Goal: Information Seeking & Learning: Understand process/instructions

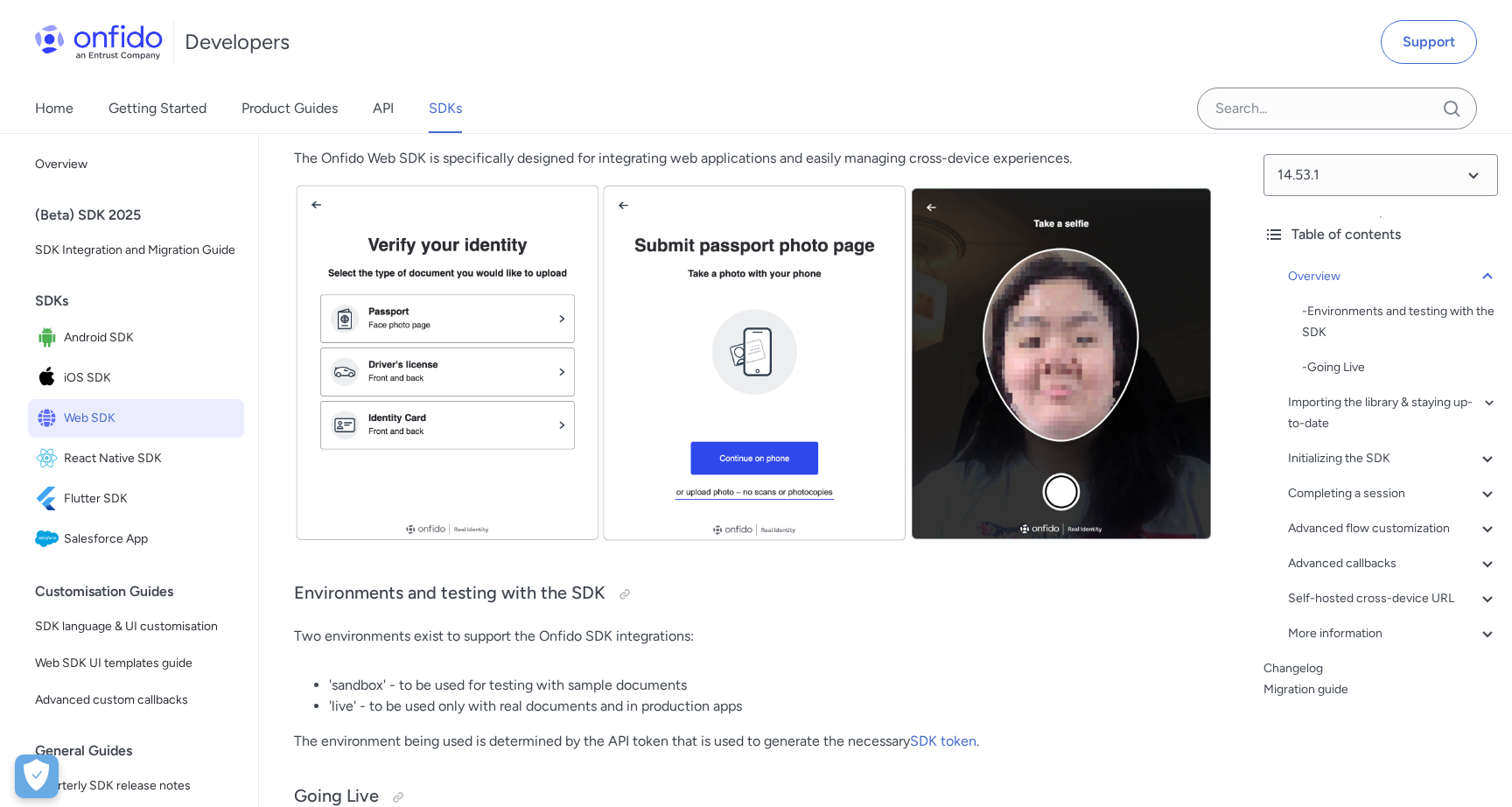
scroll to position [289, 0]
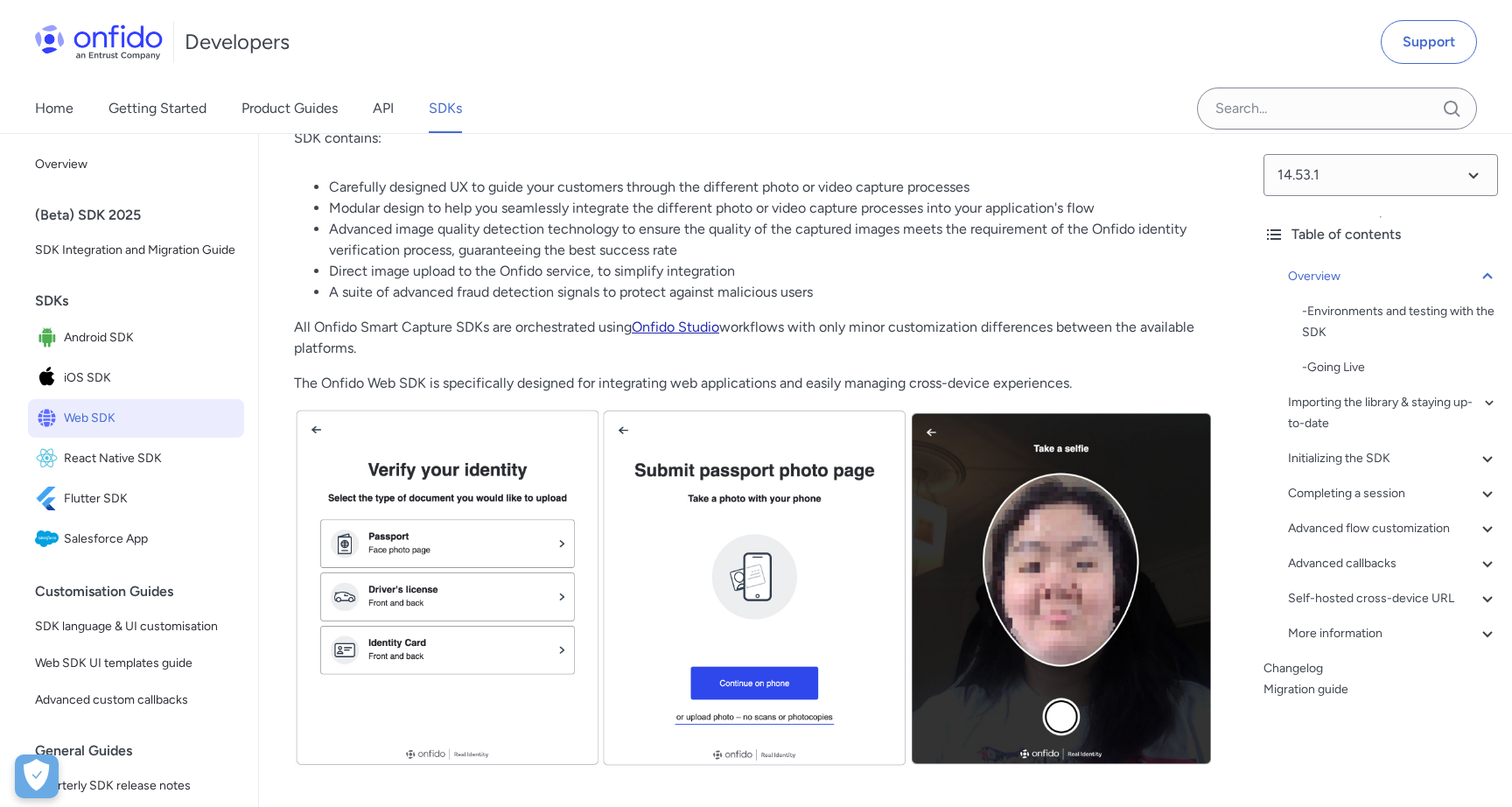
click at [662, 322] on link "Onfido Studio" at bounding box center [675, 326] width 87 height 17
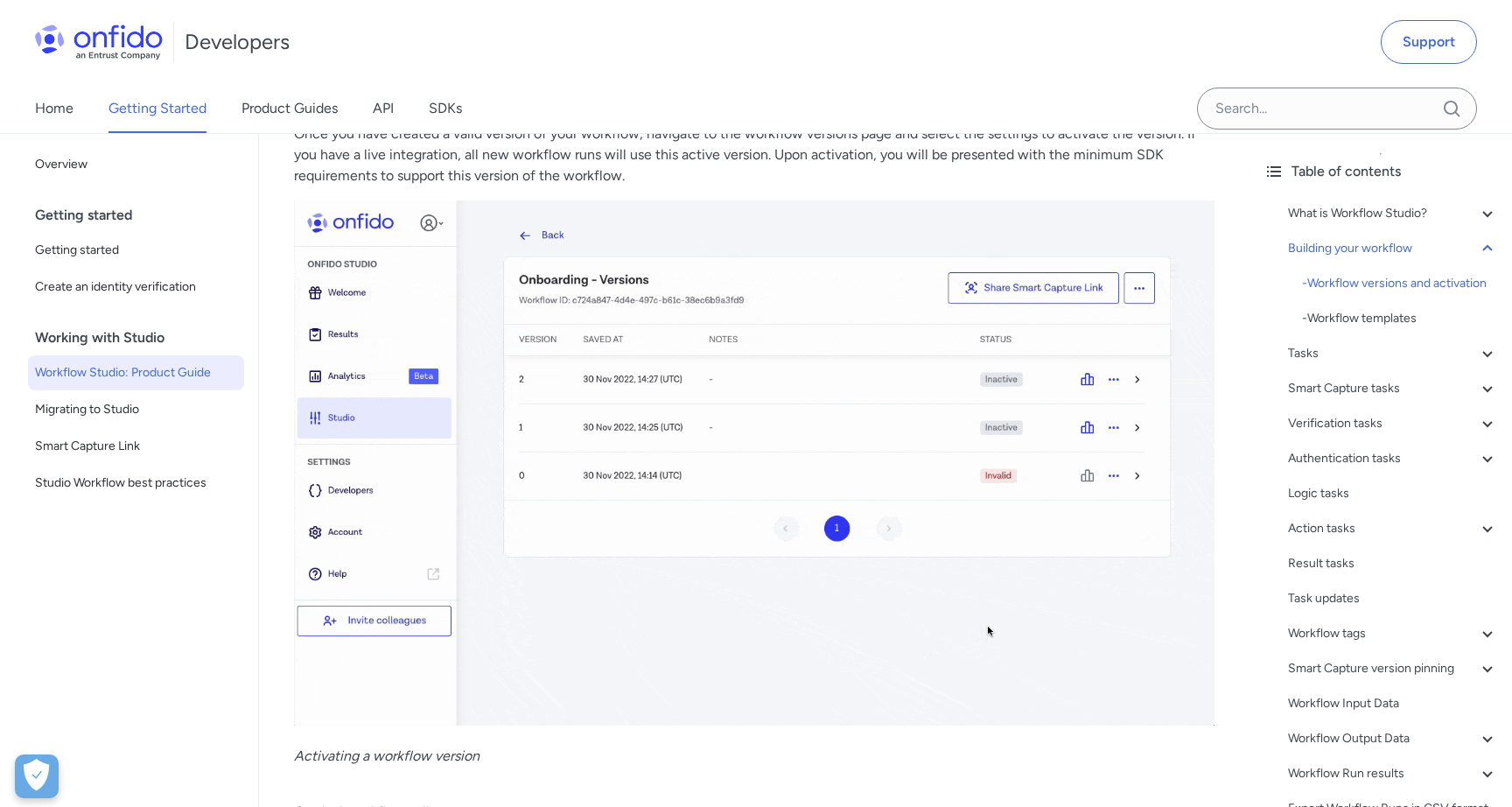
scroll to position [3561, 0]
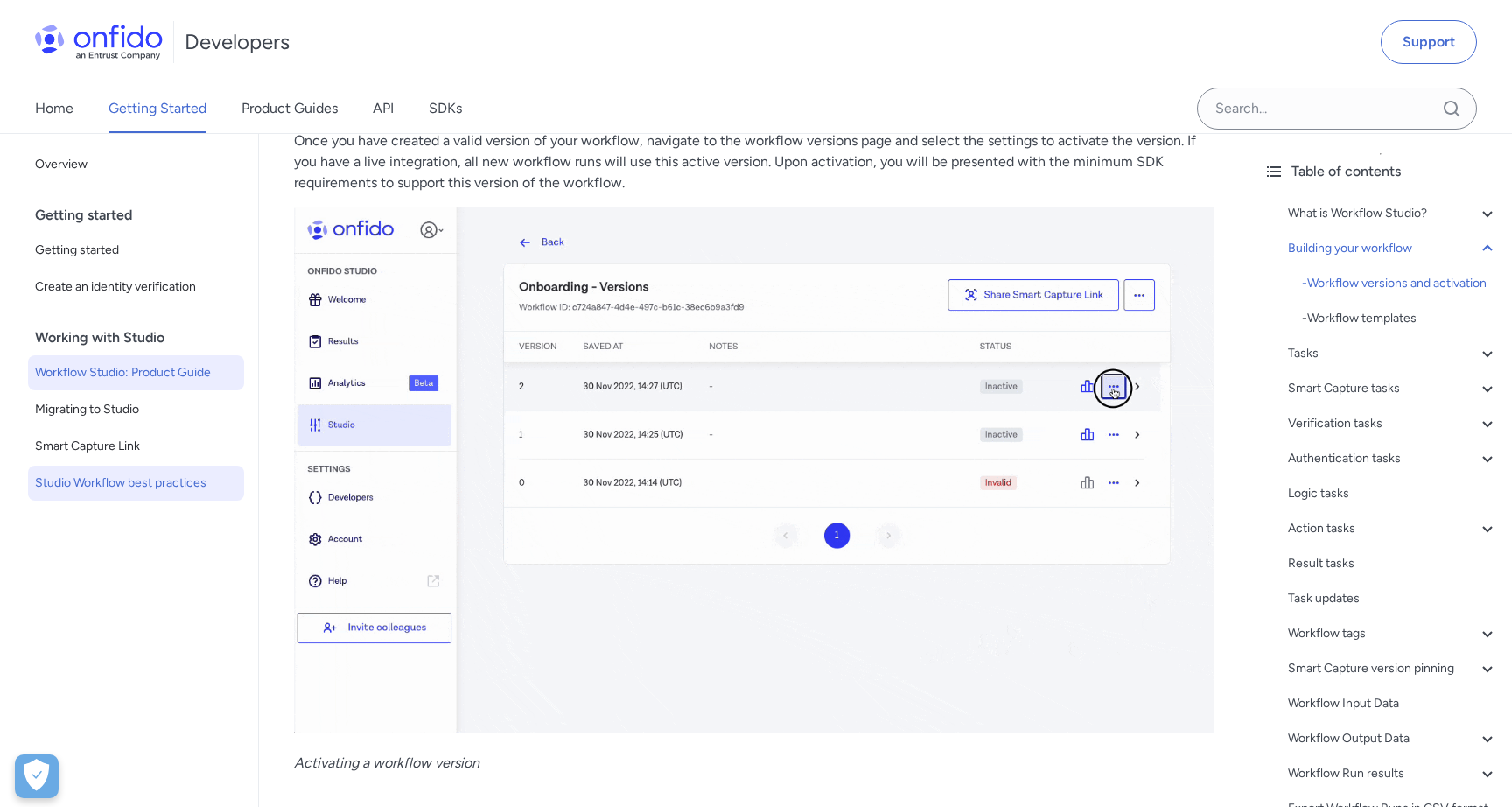
click at [172, 489] on span "Studio Workflow best practices" at bounding box center [137, 483] width 203 height 21
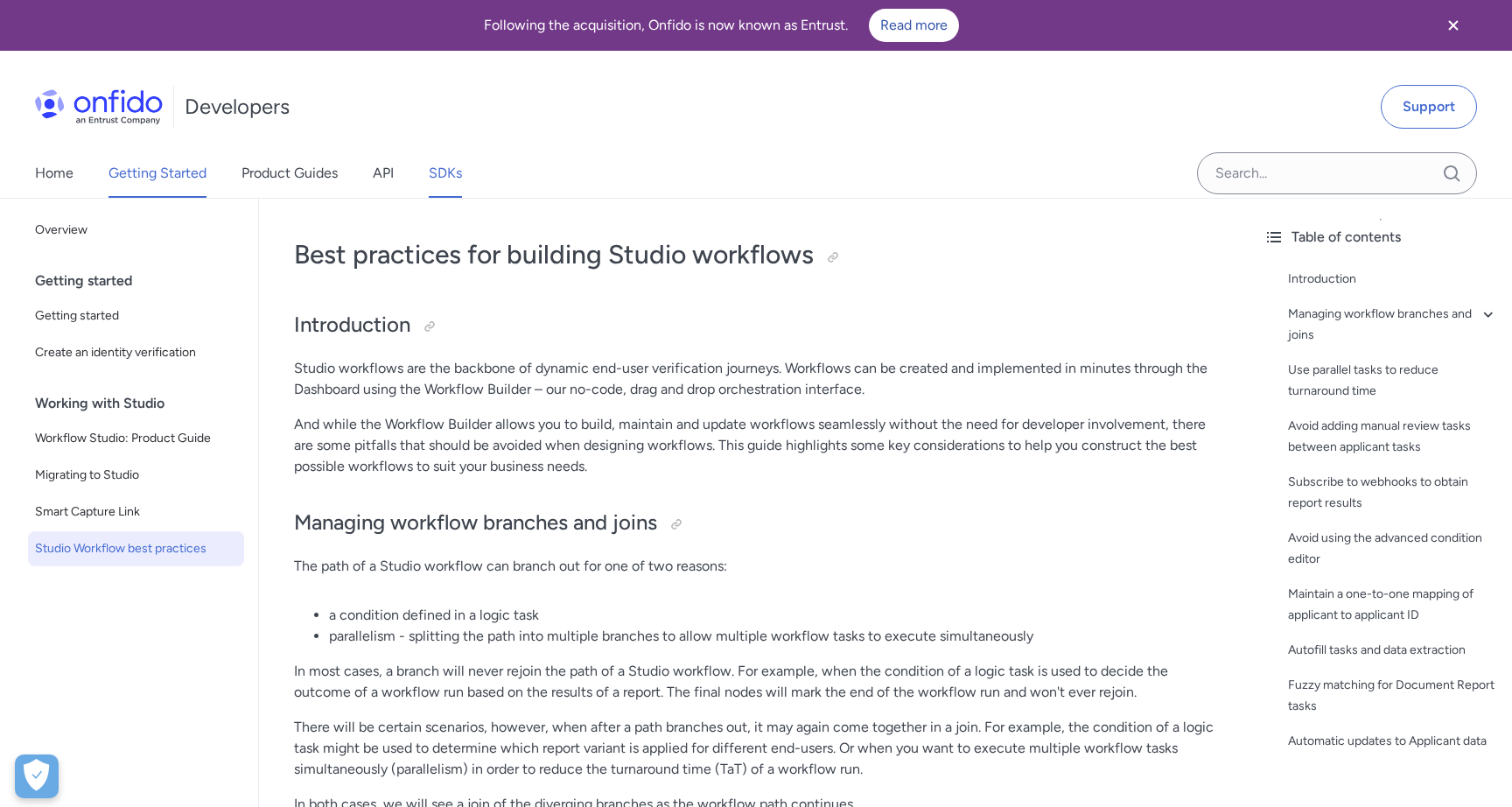
click at [436, 171] on link "SDKs" at bounding box center [445, 173] width 33 height 49
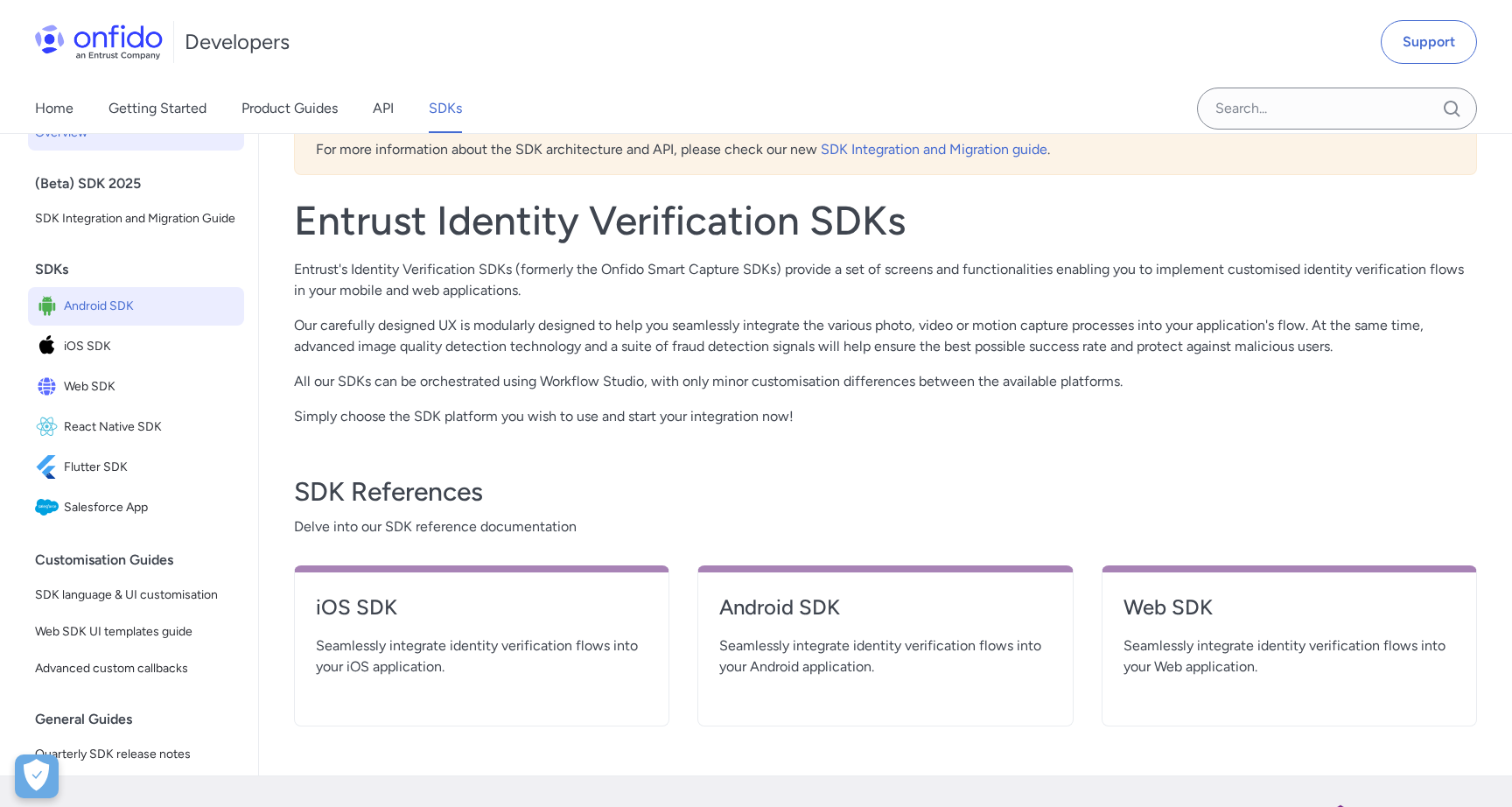
scroll to position [276, 0]
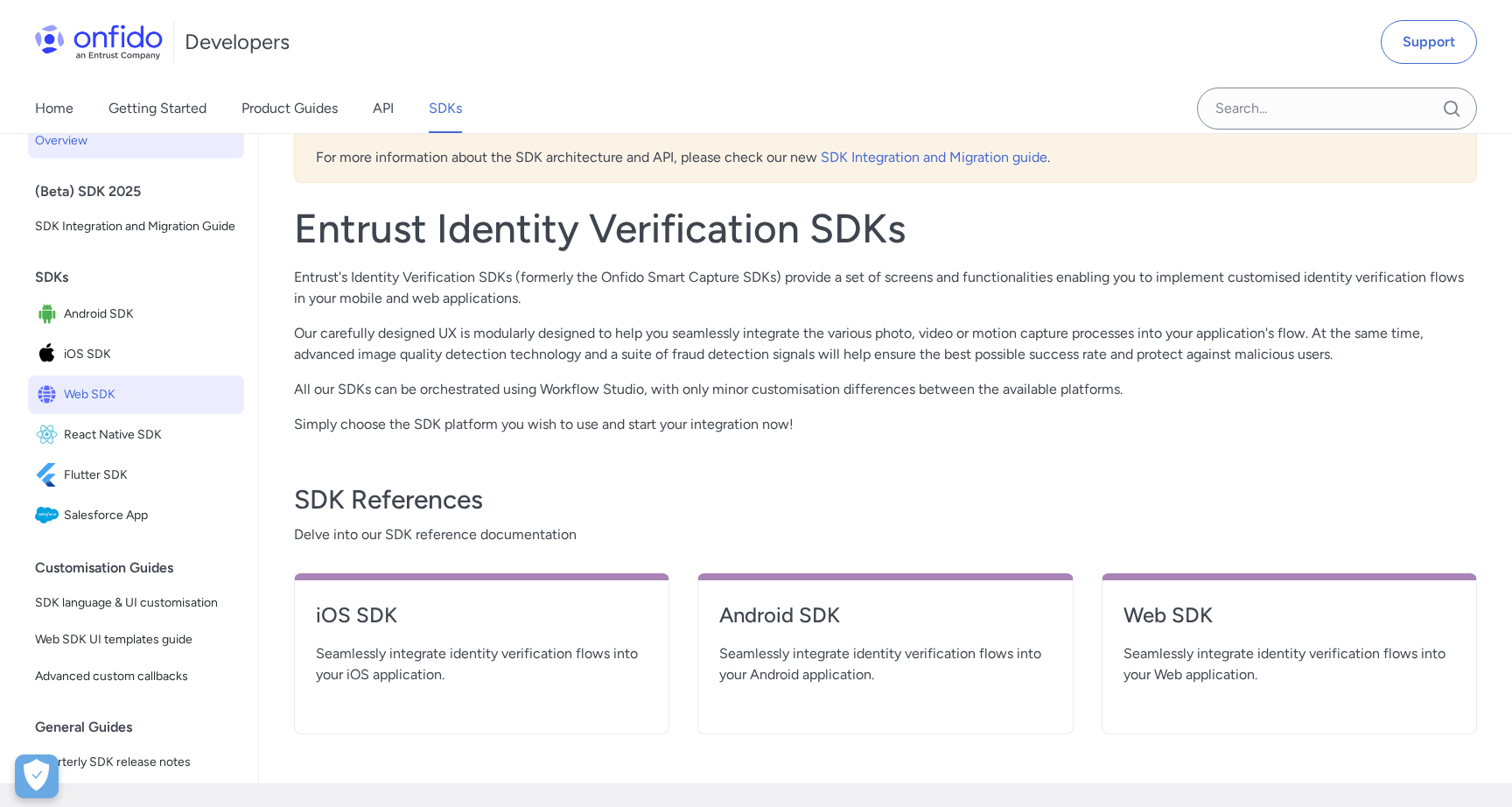
click at [99, 401] on span "Web SDK" at bounding box center [150, 394] width 173 height 25
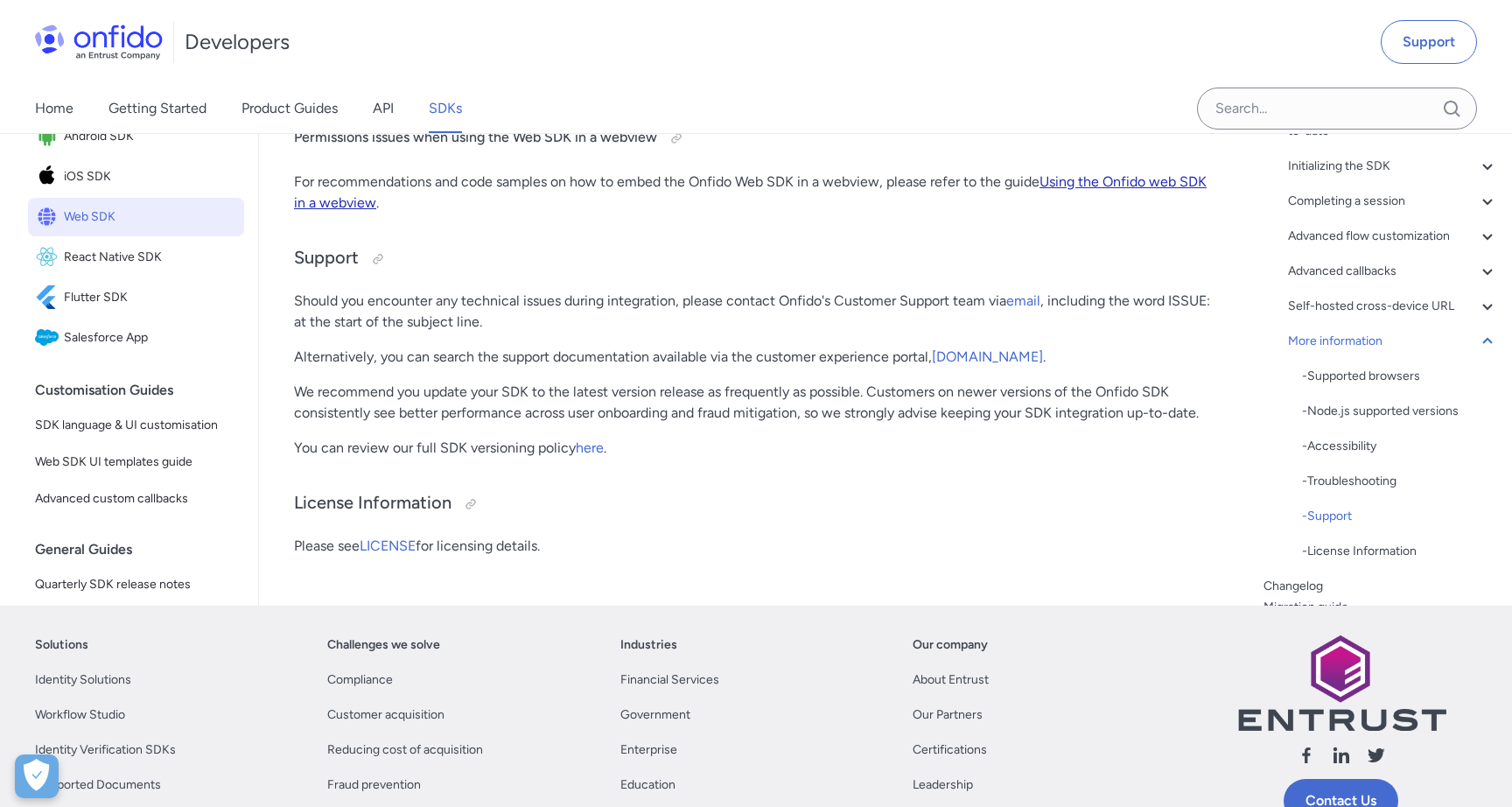
scroll to position [47020, 0]
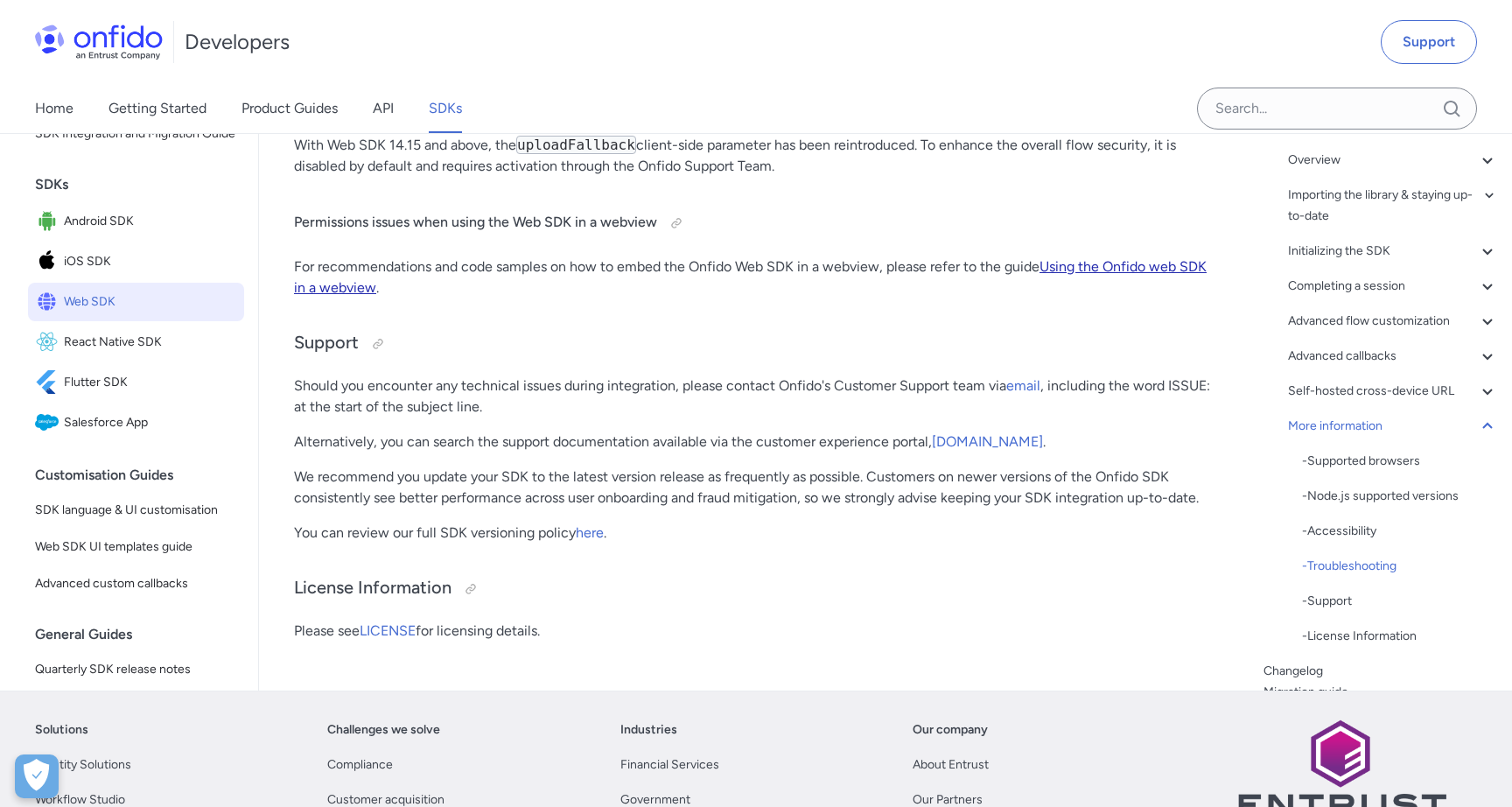
click at [1121, 296] on link "Using the Onfido web SDK in a webview" at bounding box center [750, 277] width 913 height 37
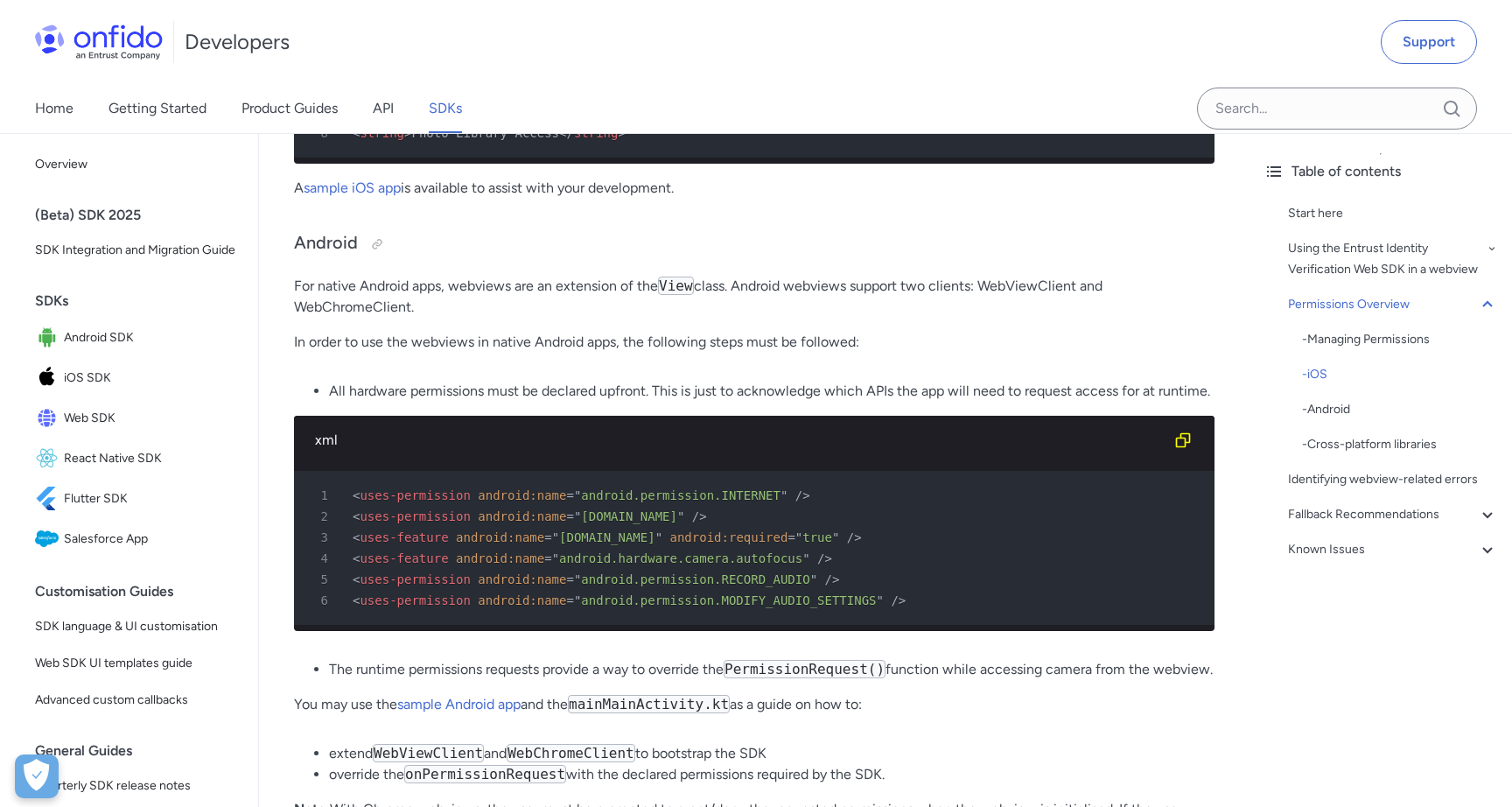
scroll to position [1830, 0]
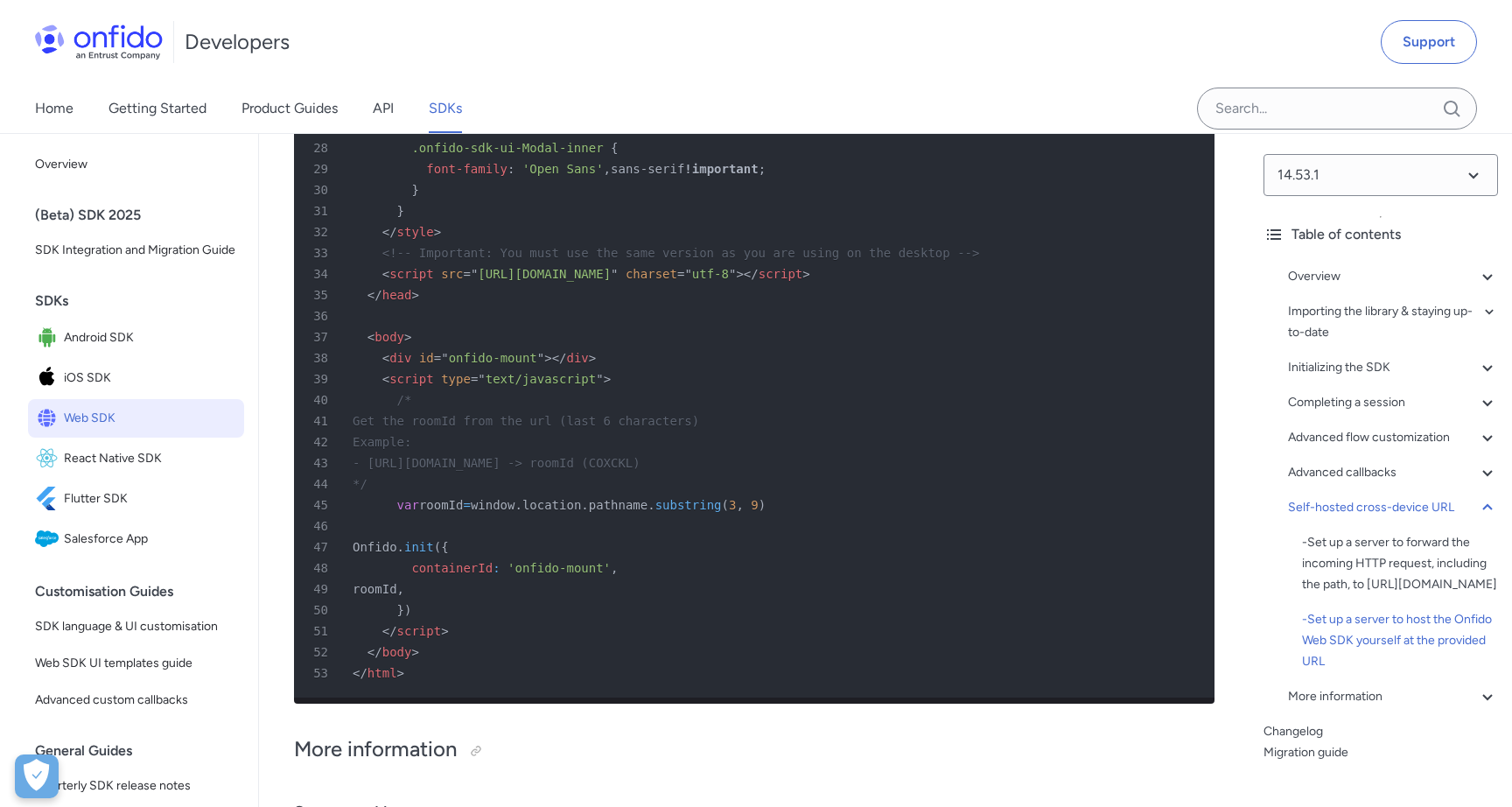
scroll to position [45348, 0]
click at [397, 555] on span "Onfido" at bounding box center [375, 548] width 44 height 14
copy span "Onfido"
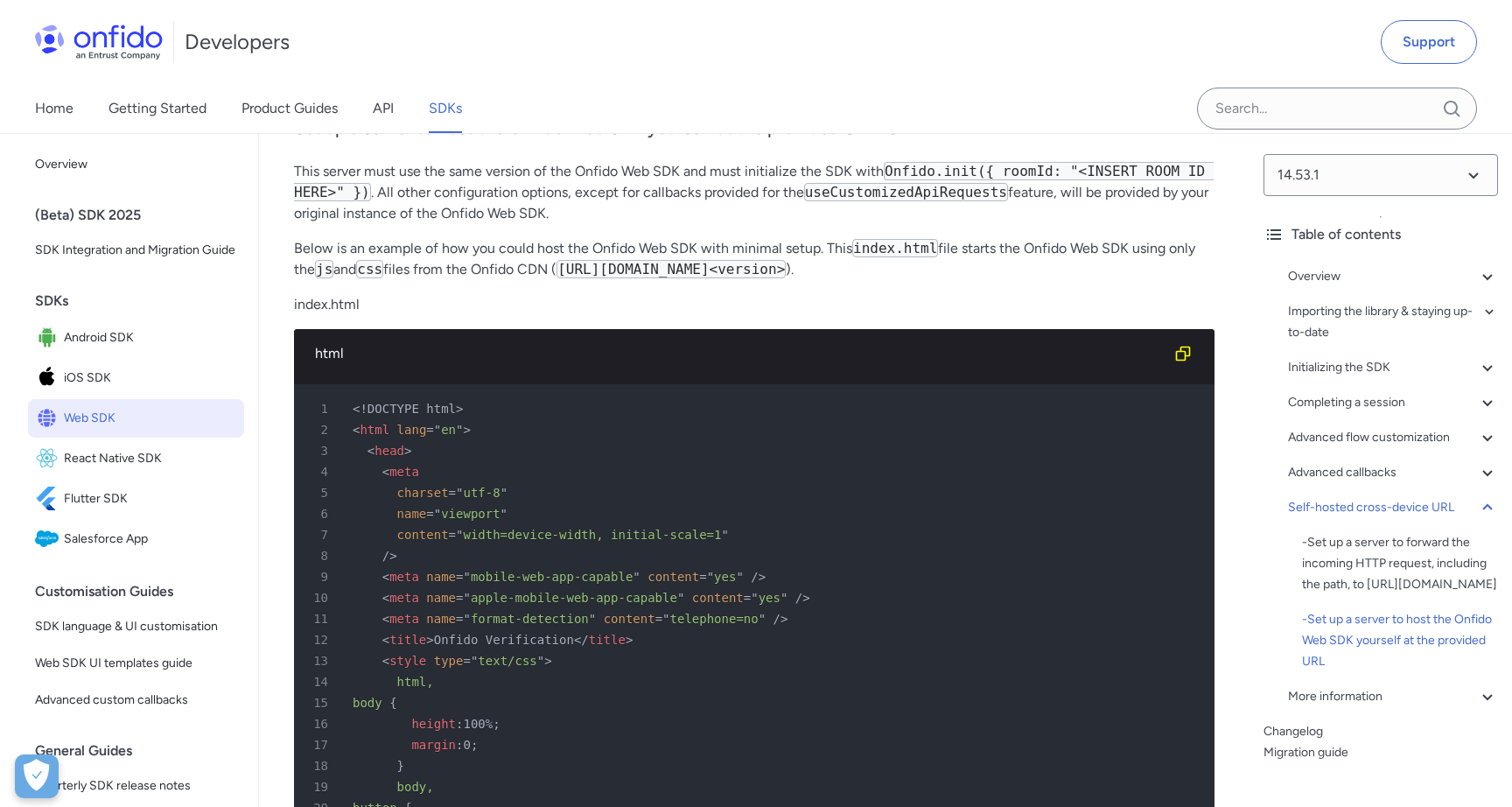
scroll to position [44529, 0]
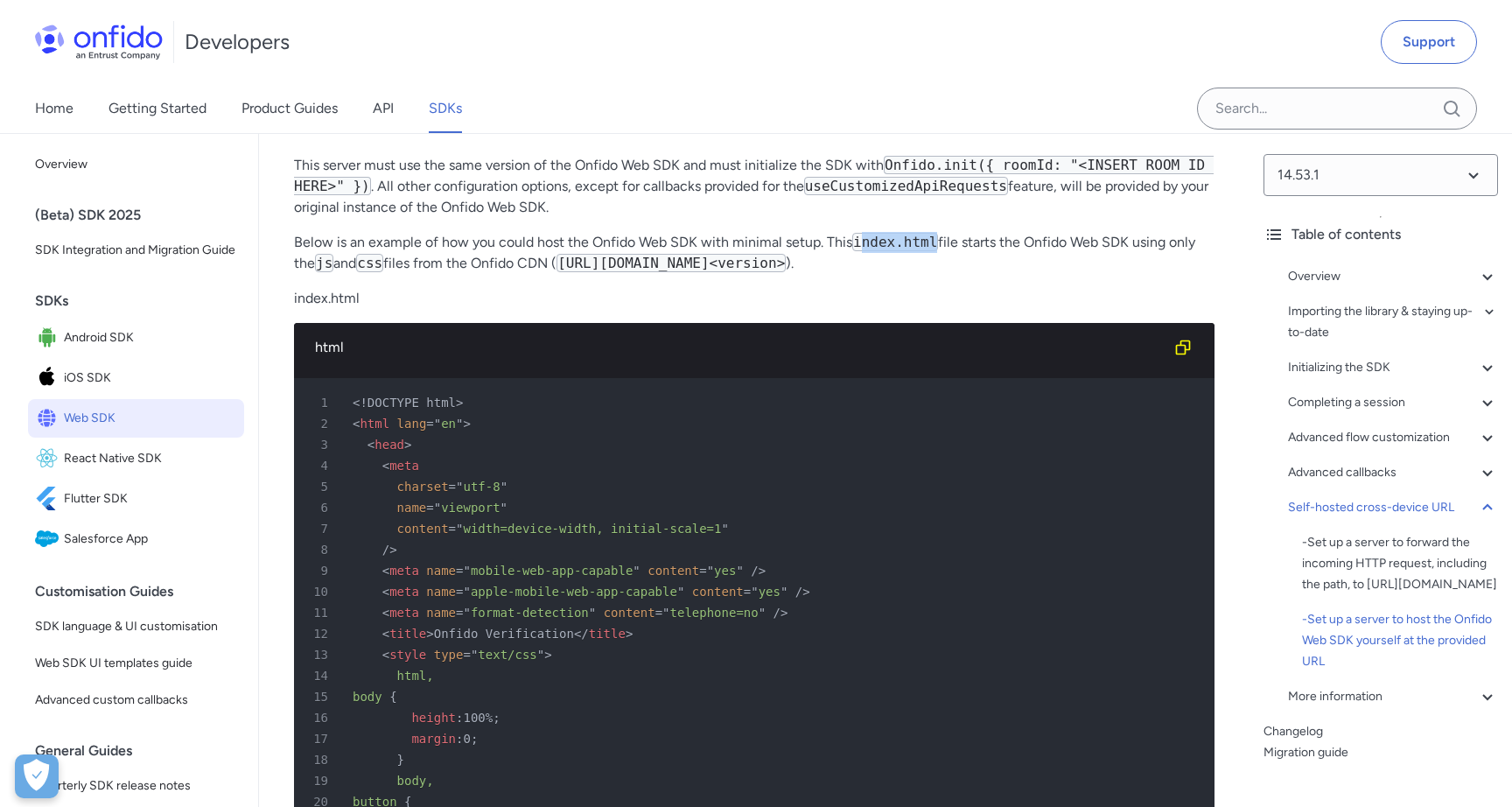
drag, startPoint x: 858, startPoint y: 303, endPoint x: 934, endPoint y: 303, distance: 76.0
click at [934, 252] on code "index.html" at bounding box center [895, 242] width 86 height 19
copy code "ndex.html"
click at [1179, 356] on icon "Copy code snippet button" at bounding box center [1184, 348] width 18 height 18
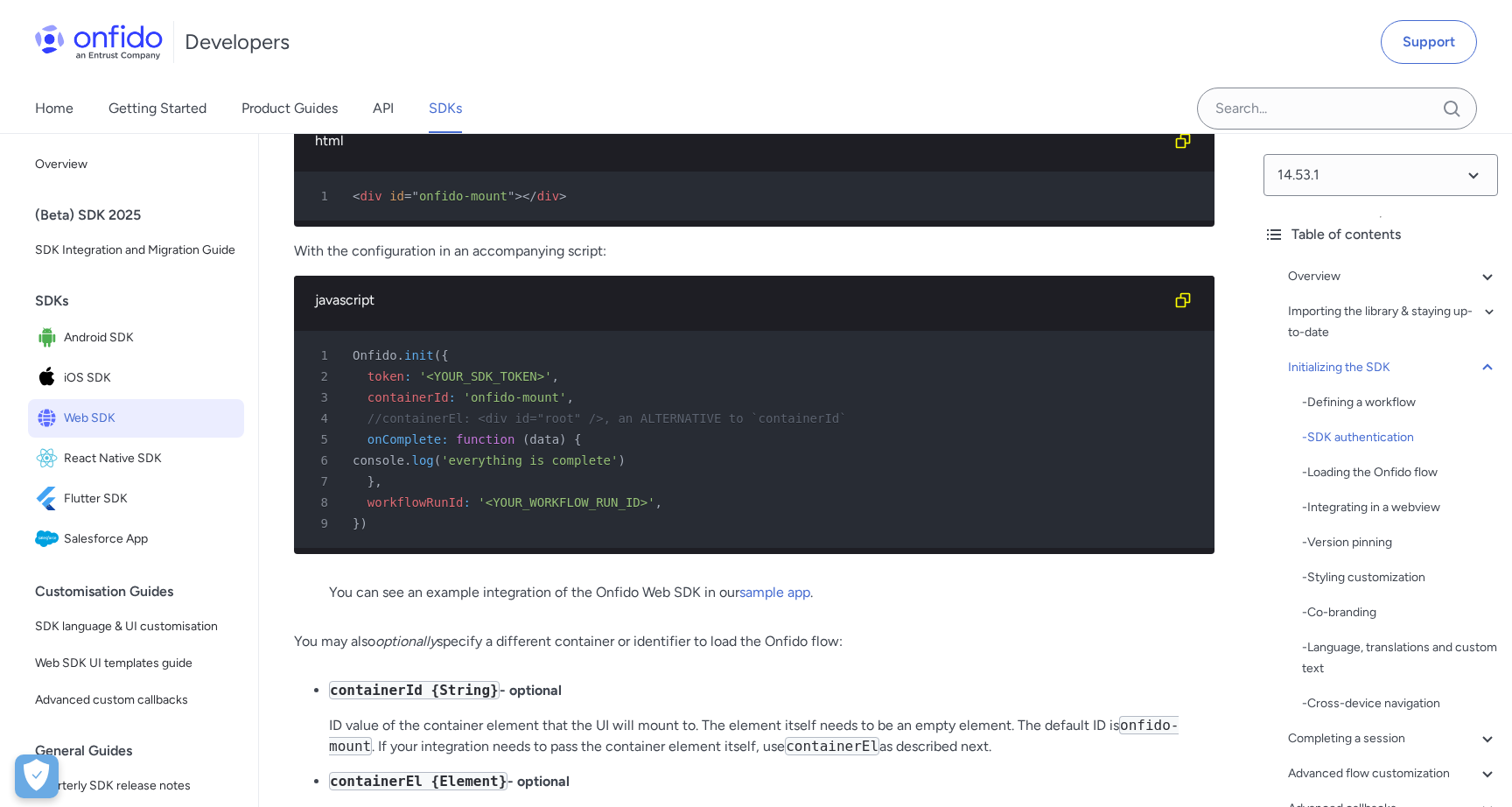
scroll to position [4405, 0]
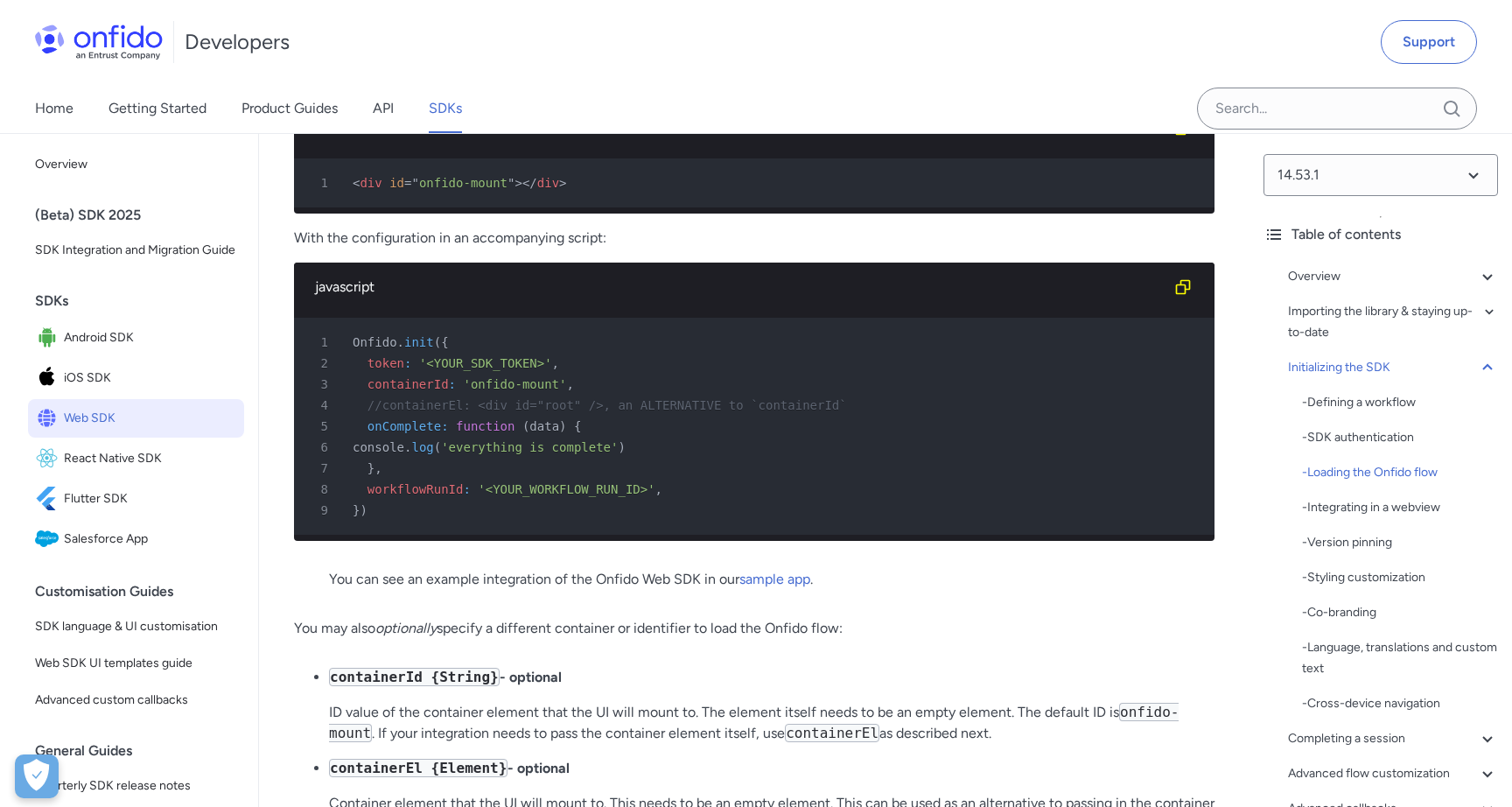
click at [455, 353] on div "1 Onfido . init ( {" at bounding box center [745, 341] width 890 height 21
drag, startPoint x: 442, startPoint y: 363, endPoint x: 395, endPoint y: 363, distance: 47.0
click at [395, 353] on div "1 Onfido . init ( {" at bounding box center [745, 341] width 890 height 21
copy div ". init ("
click at [81, 378] on span "iOS SDK" at bounding box center [150, 377] width 173 height 25
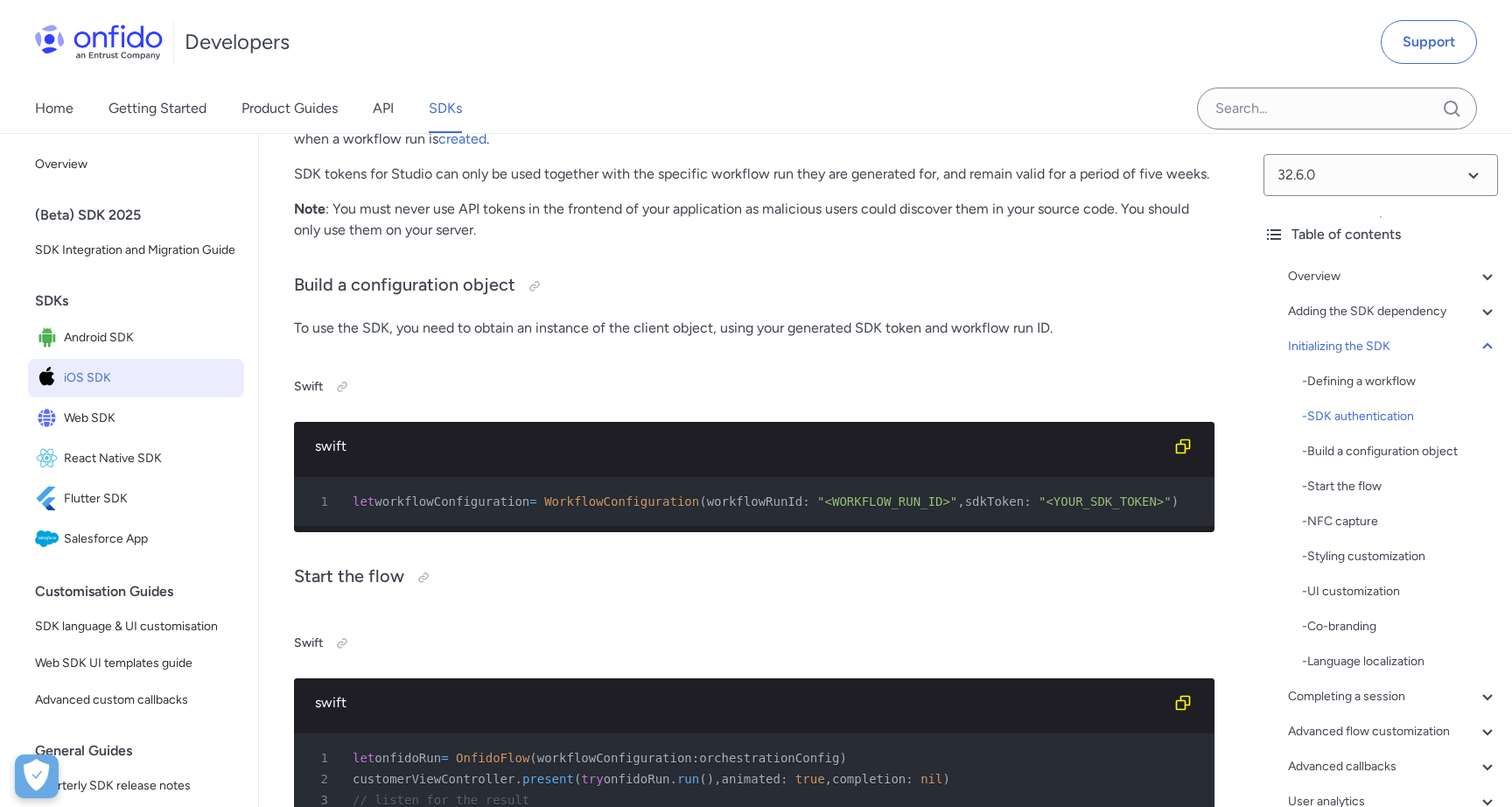
scroll to position [4756, 0]
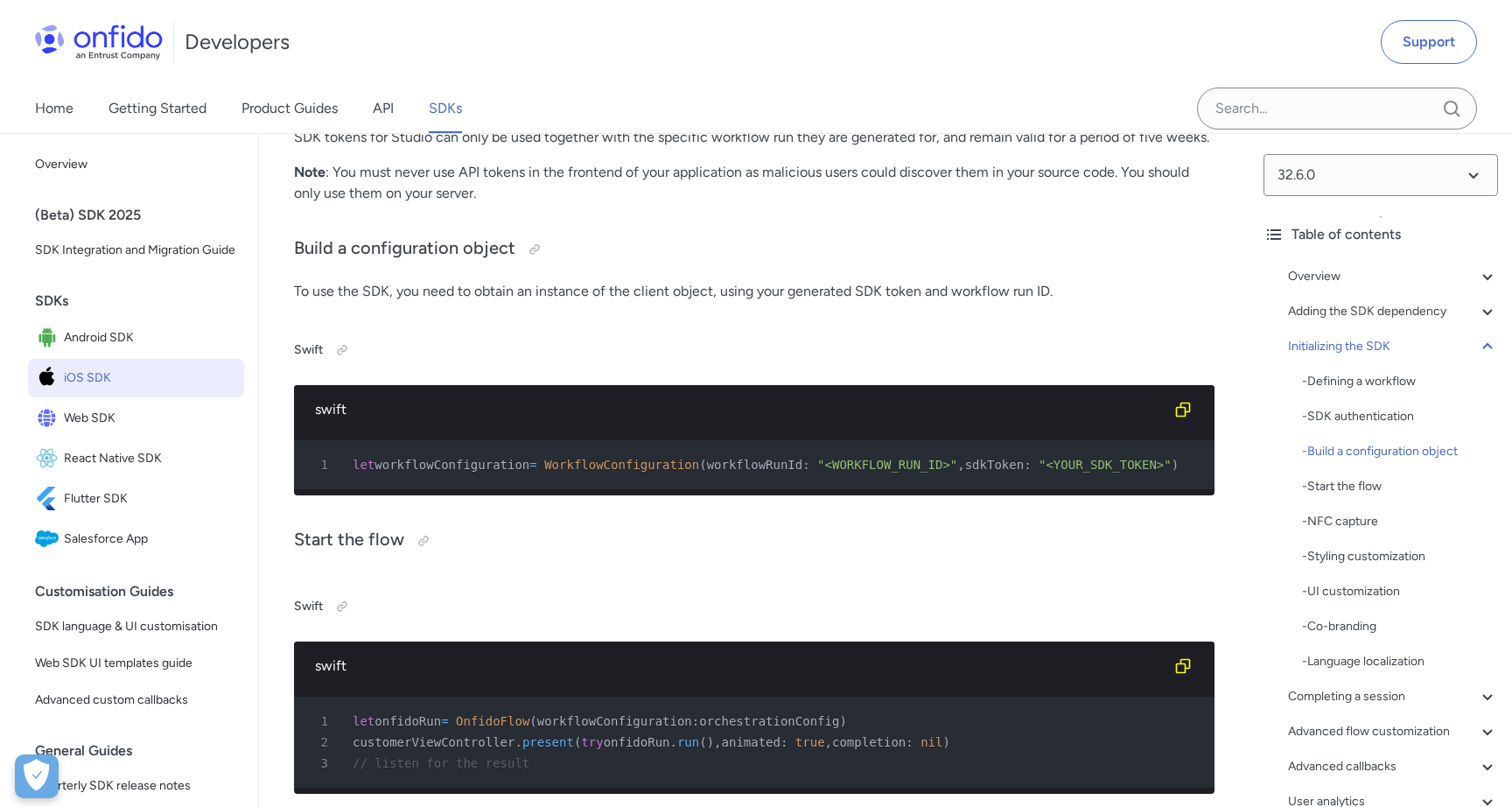
click at [675, 472] on span "WorkflowConfiguration" at bounding box center [622, 465] width 155 height 14
copy span "WorkflowConfiguration"
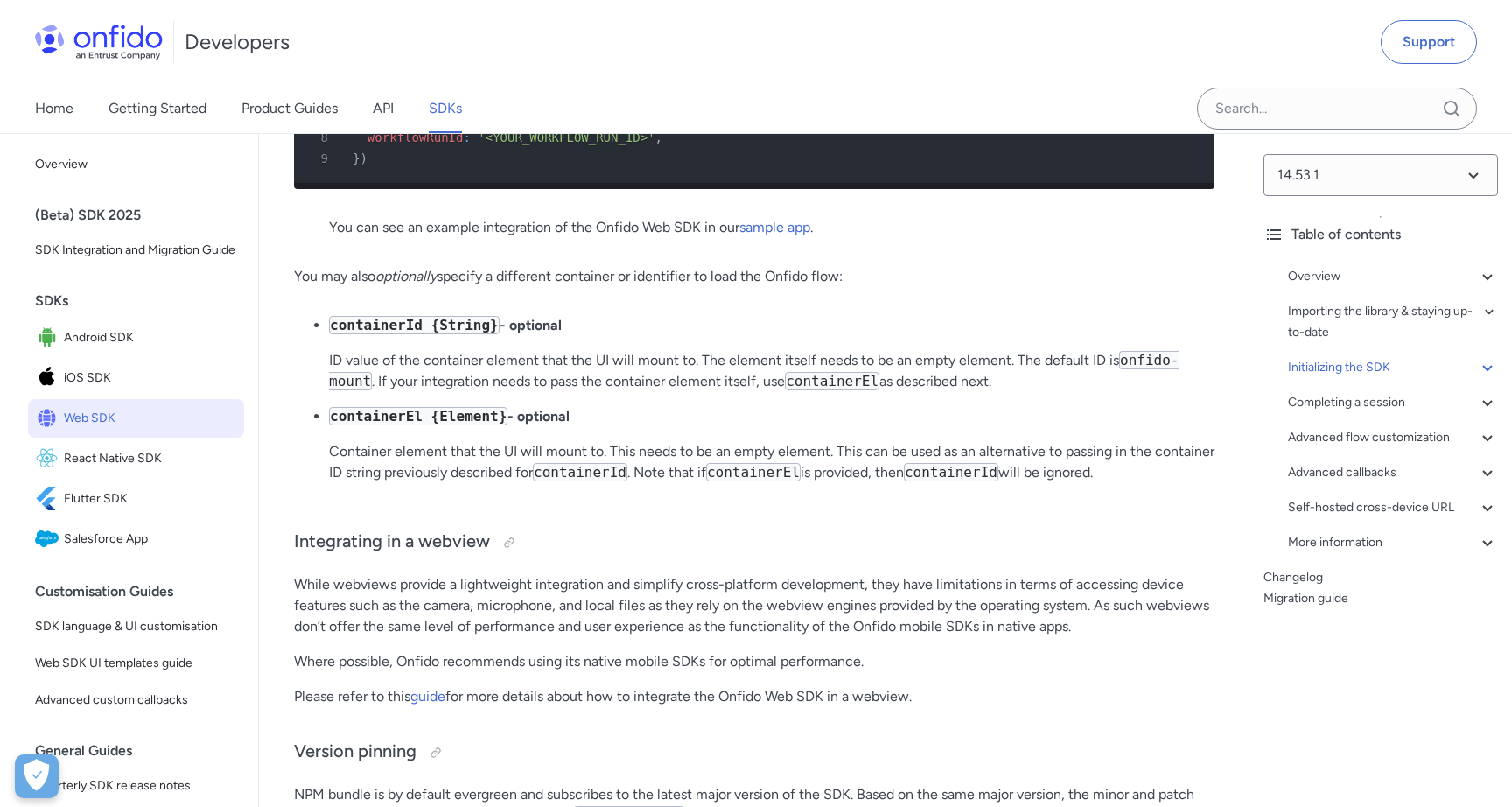
scroll to position [4405, 0]
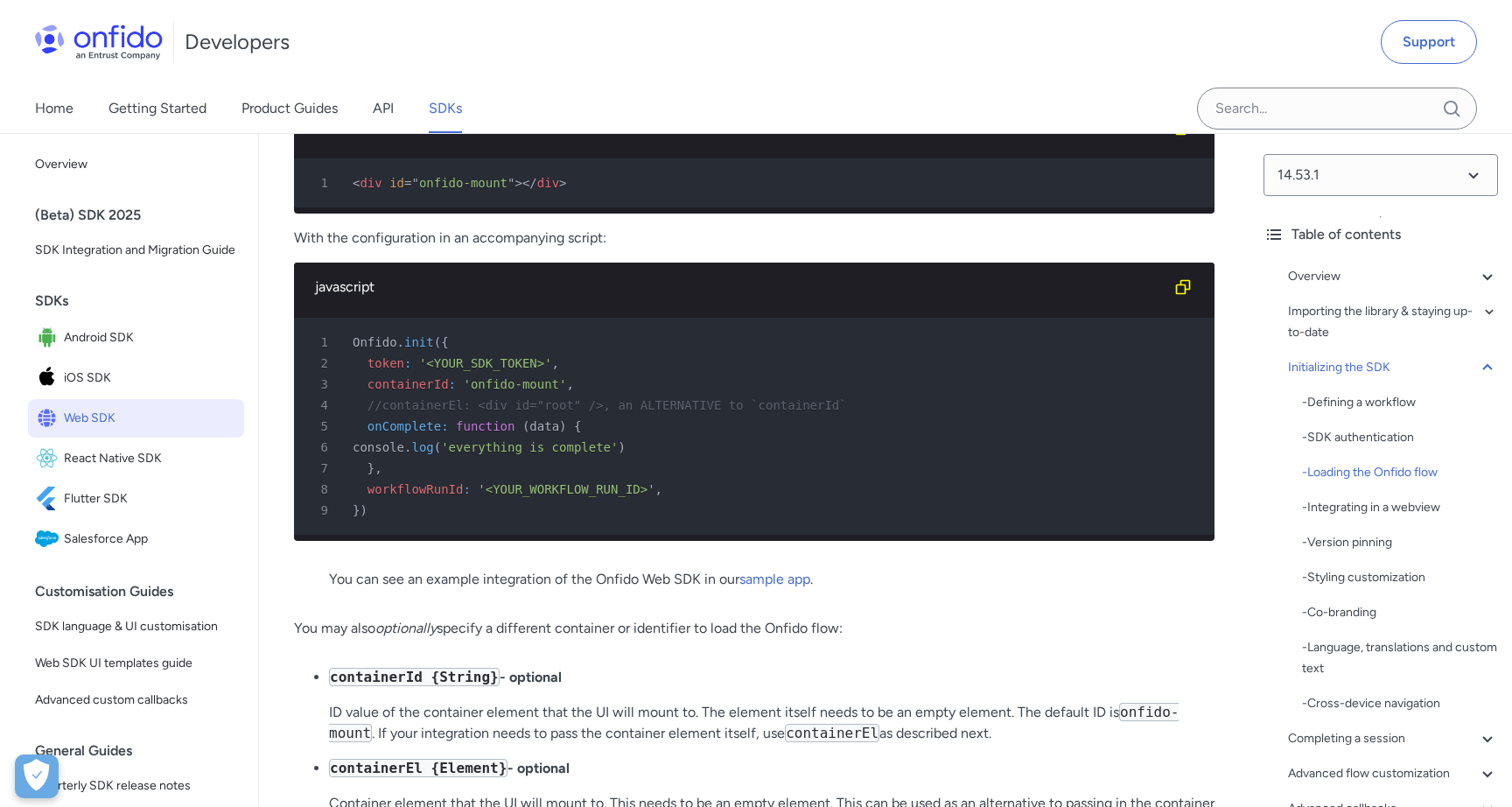
click at [385, 371] on span "token" at bounding box center [385, 363] width 36 height 14
copy span "token"
click at [414, 496] on span "workflowRunId" at bounding box center [416, 490] width 96 height 14
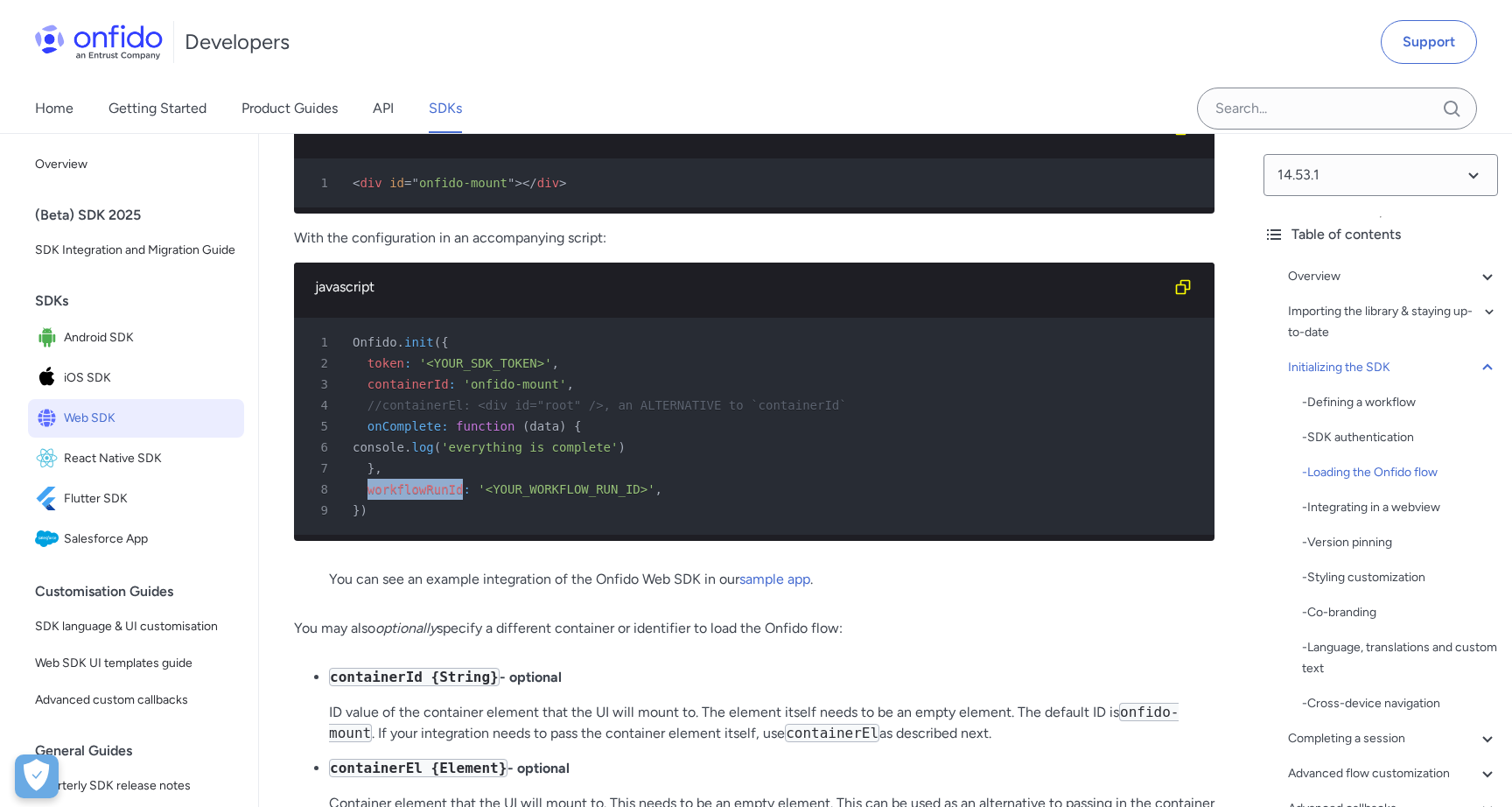
copy span "workflowRunId"
